Goal: Task Accomplishment & Management: Use online tool/utility

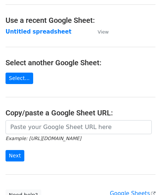
scroll to position [74, 0]
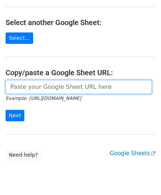
click at [42, 87] on input "url" at bounding box center [79, 87] width 146 height 14
paste input "https://docs.google.com/spreadsheets/d/1OdxbKiCTYTSzEMfu5CcwB4CuNJCg_JN03DUIwLf…"
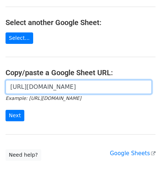
scroll to position [0, 160]
type input "https://docs.google.com/spreadsheets/d/1OdxbKiCTYTSzEMfu5CcwB4CuNJCg_JN03DUIwLf…"
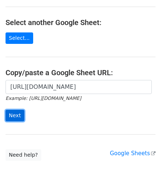
click at [15, 110] on input "Next" at bounding box center [15, 115] width 19 height 11
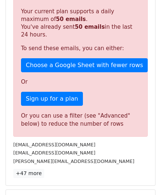
scroll to position [248, 0]
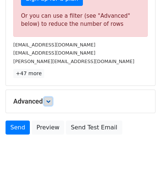
click at [50, 101] on icon at bounding box center [48, 101] width 4 height 4
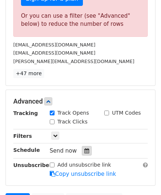
click at [84, 148] on icon at bounding box center [86, 150] width 5 height 5
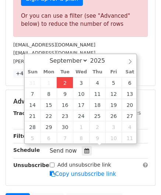
type input "[DATE] 12:00"
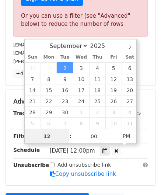
scroll to position [0, 0]
paste input "4"
type input "4"
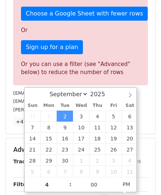
type input "[DATE] 16:00"
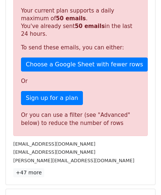
scroll to position [338, 0]
